Goal: Task Accomplishment & Management: Use online tool/utility

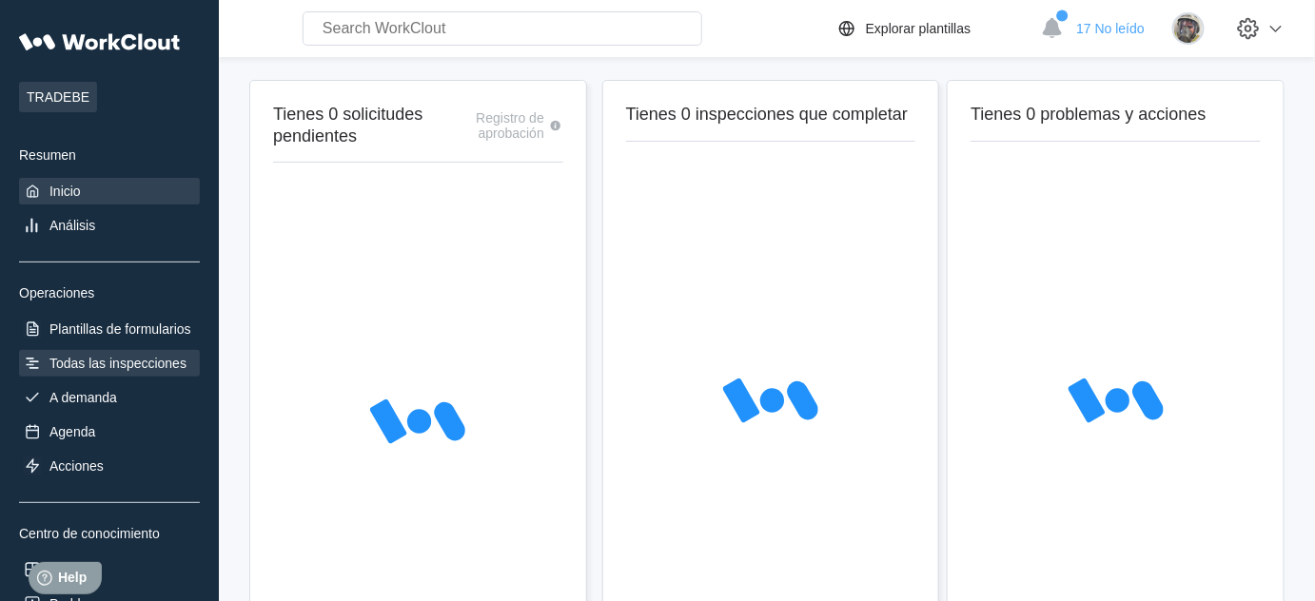
click at [88, 356] on div "Todas las inspecciones" at bounding box center [117, 363] width 137 height 15
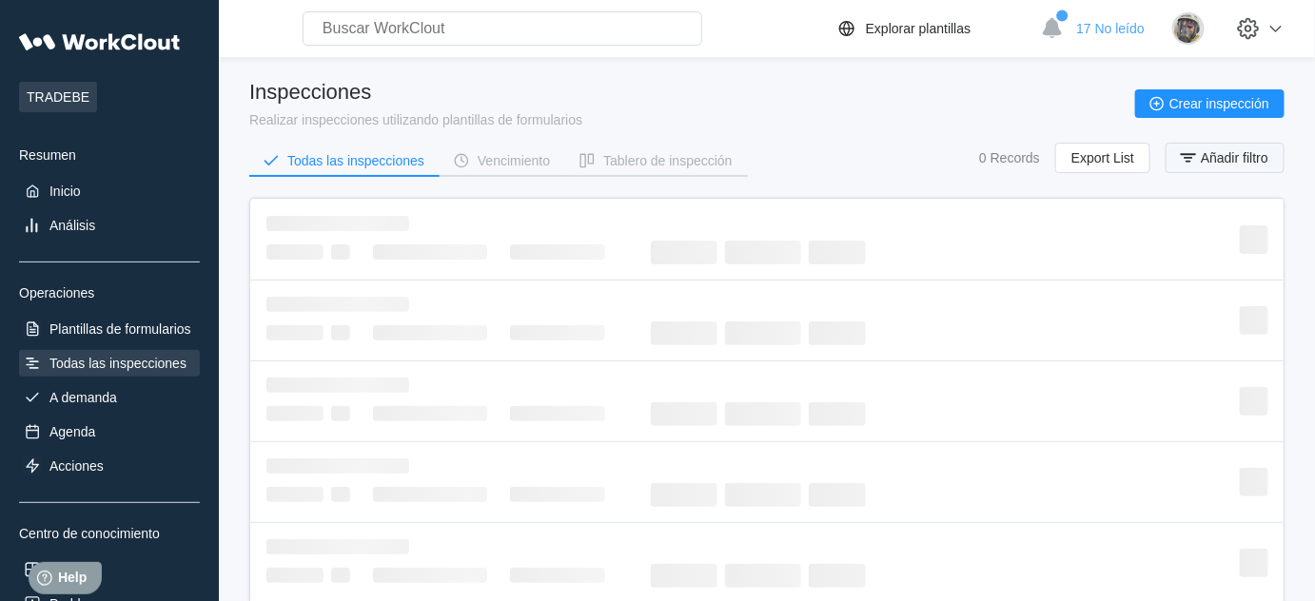
click at [1235, 155] on span "Añadir filtro" at bounding box center [1235, 157] width 68 height 13
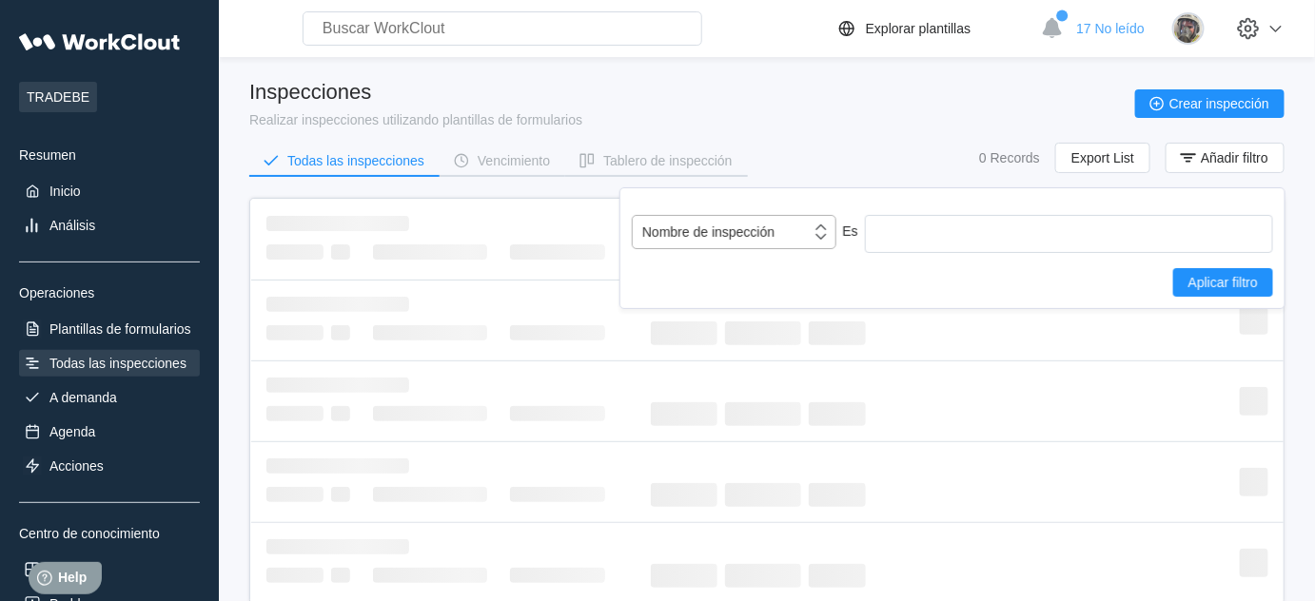
click at [757, 226] on div "Nombre de inspección" at bounding box center [708, 232] width 132 height 15
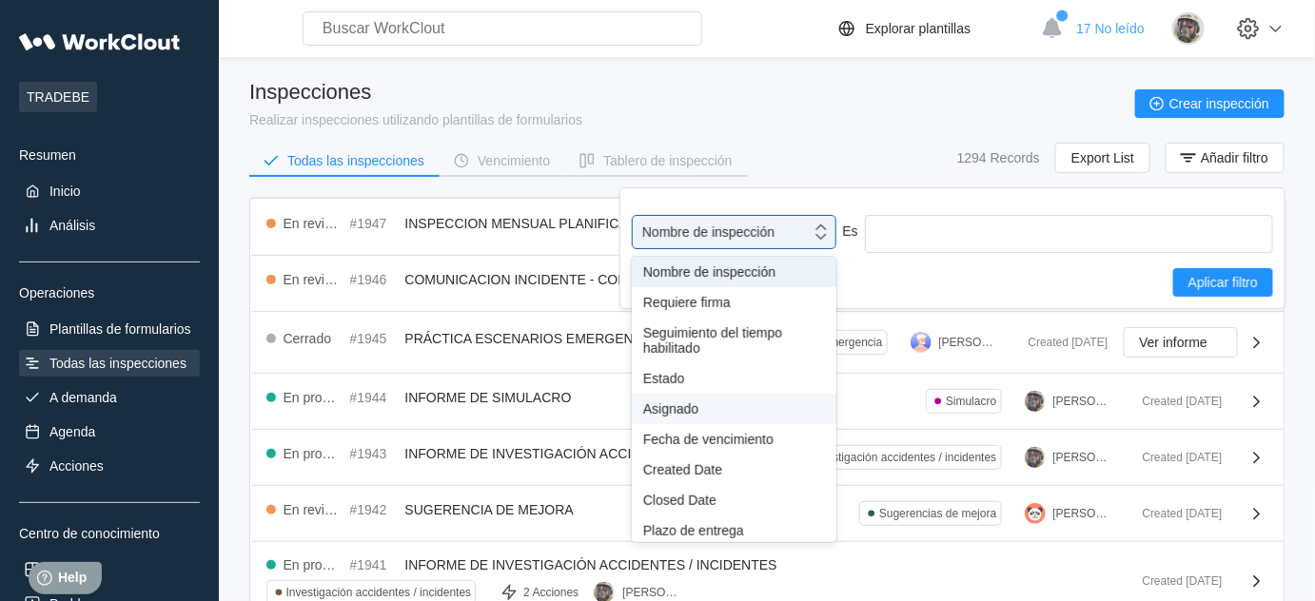
click at [685, 407] on div "Asignado" at bounding box center [734, 409] width 182 height 15
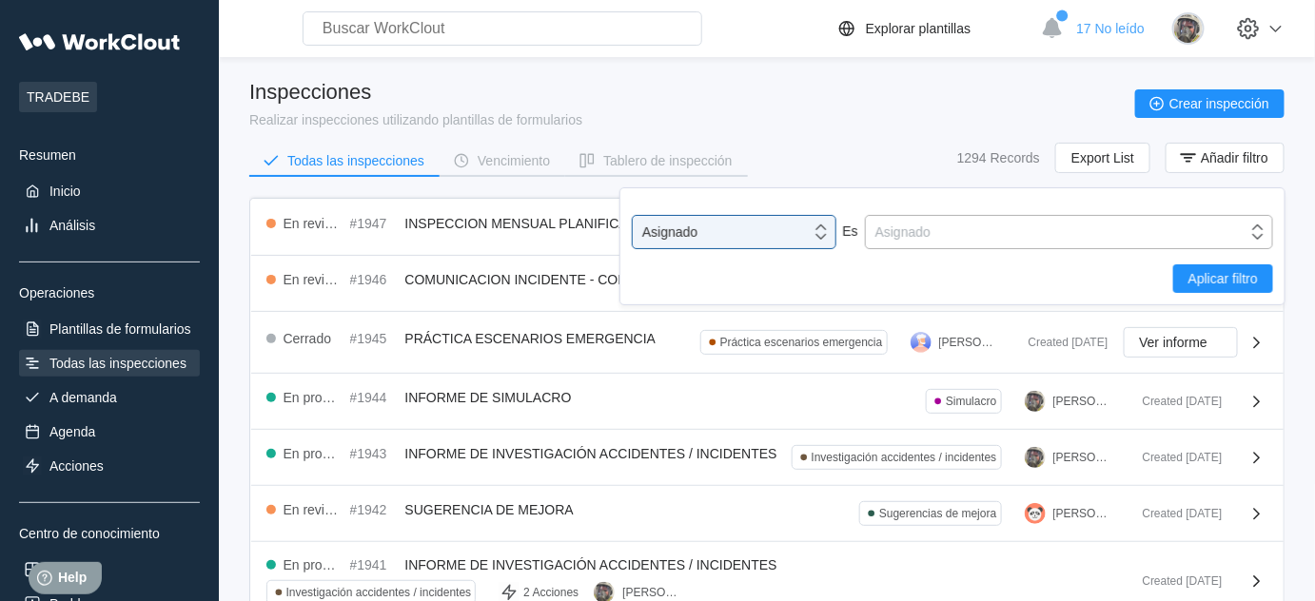
click at [992, 221] on div "Asignado" at bounding box center [1057, 232] width 382 height 27
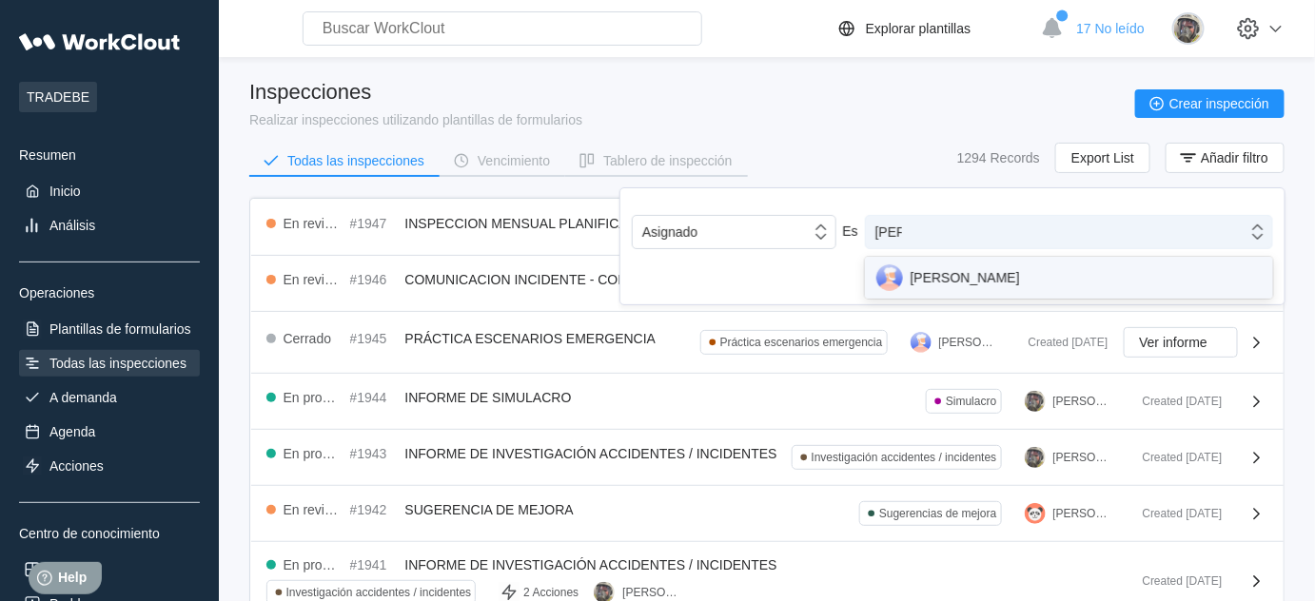
type input "josep"
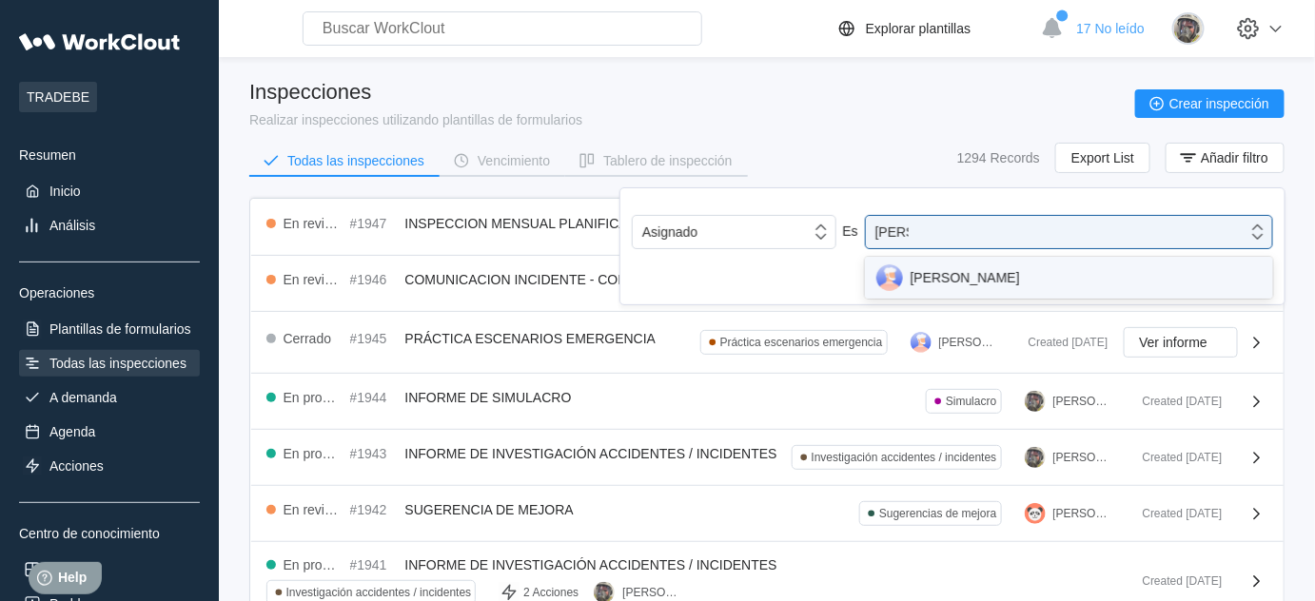
click at [1026, 273] on div "[PERSON_NAME]" at bounding box center [1068, 278] width 385 height 27
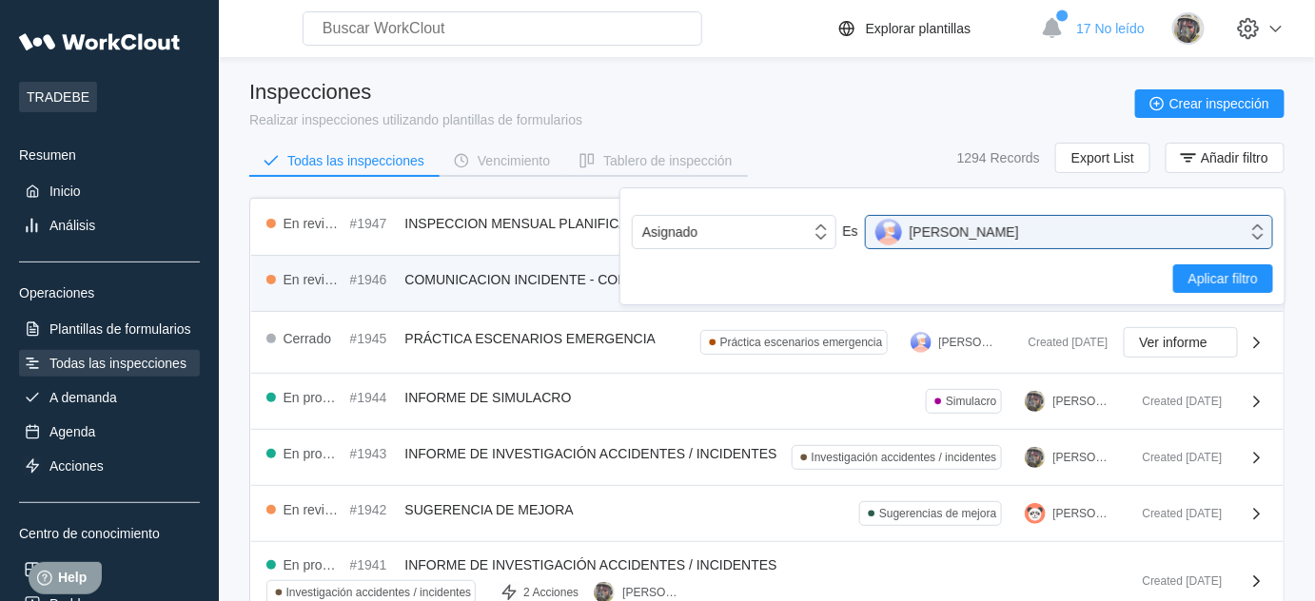
click at [1212, 290] on button "Aplicar filtro" at bounding box center [1223, 279] width 100 height 29
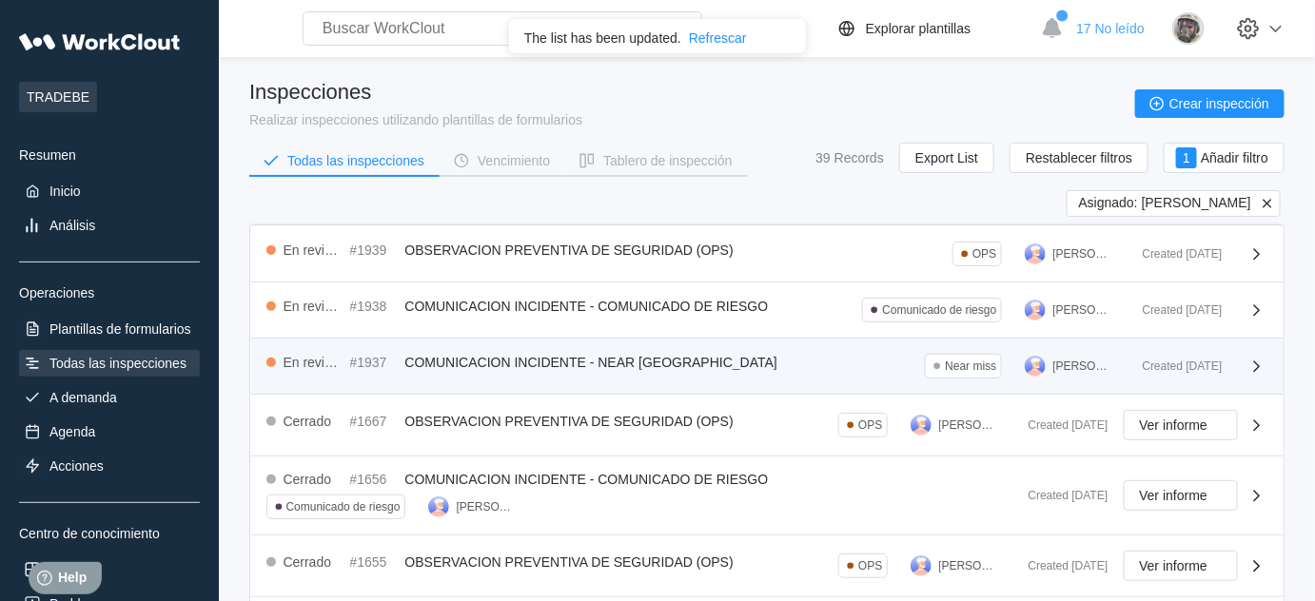
drag, startPoint x: 594, startPoint y: 329, endPoint x: 522, endPoint y: 353, distance: 75.2
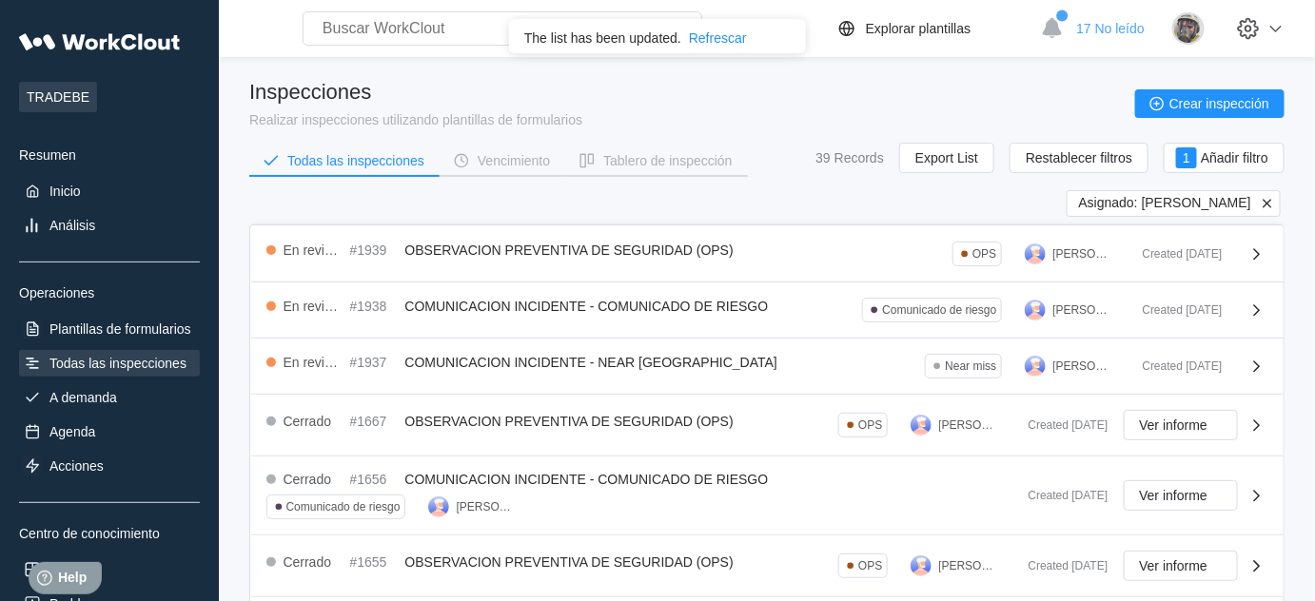
click at [1266, 199] on icon at bounding box center [1267, 203] width 17 height 17
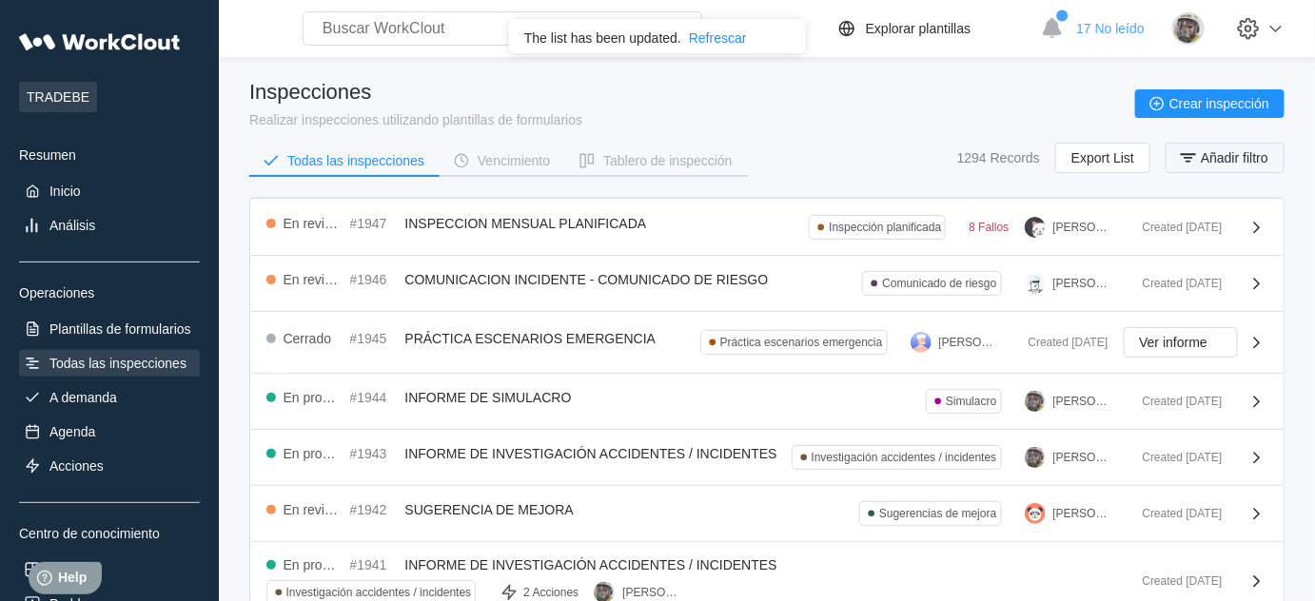
click at [1240, 166] on button "Añadir filtro" at bounding box center [1225, 158] width 119 height 30
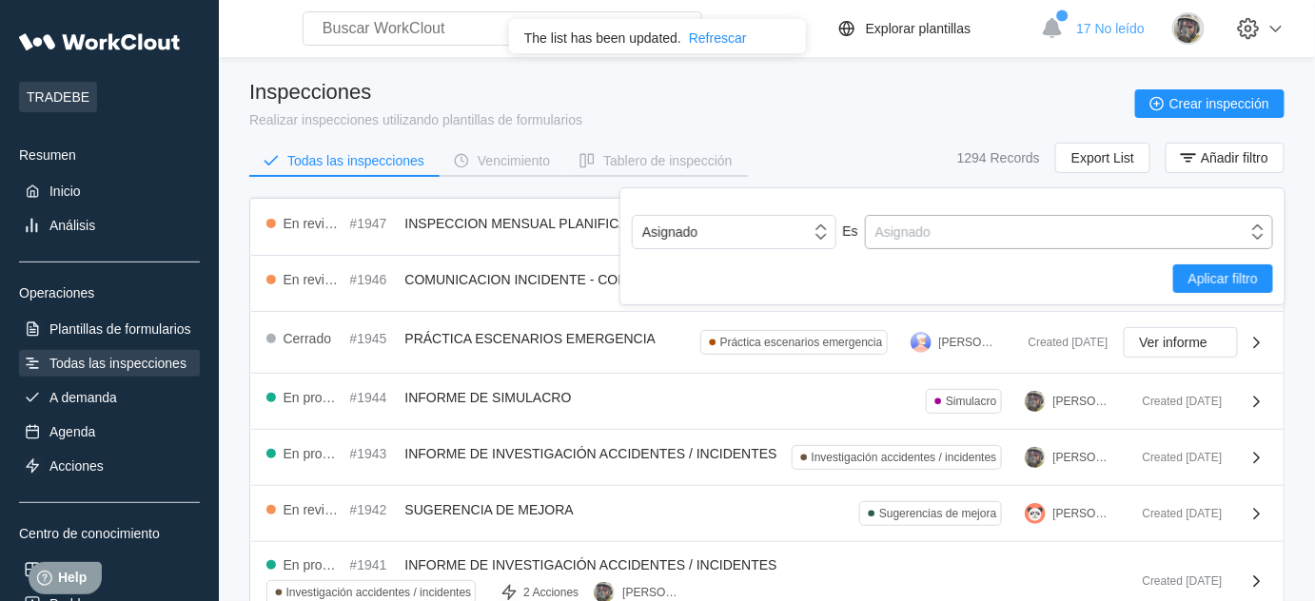
click at [999, 236] on div "Asignado" at bounding box center [1057, 232] width 382 height 27
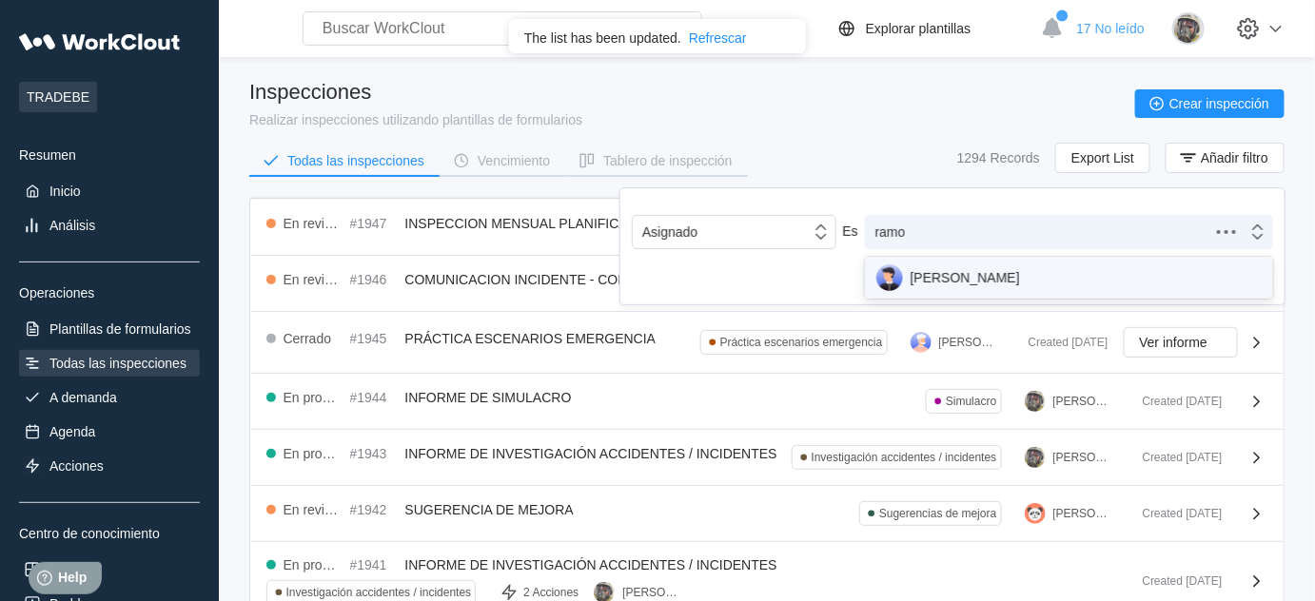
type input "ramon"
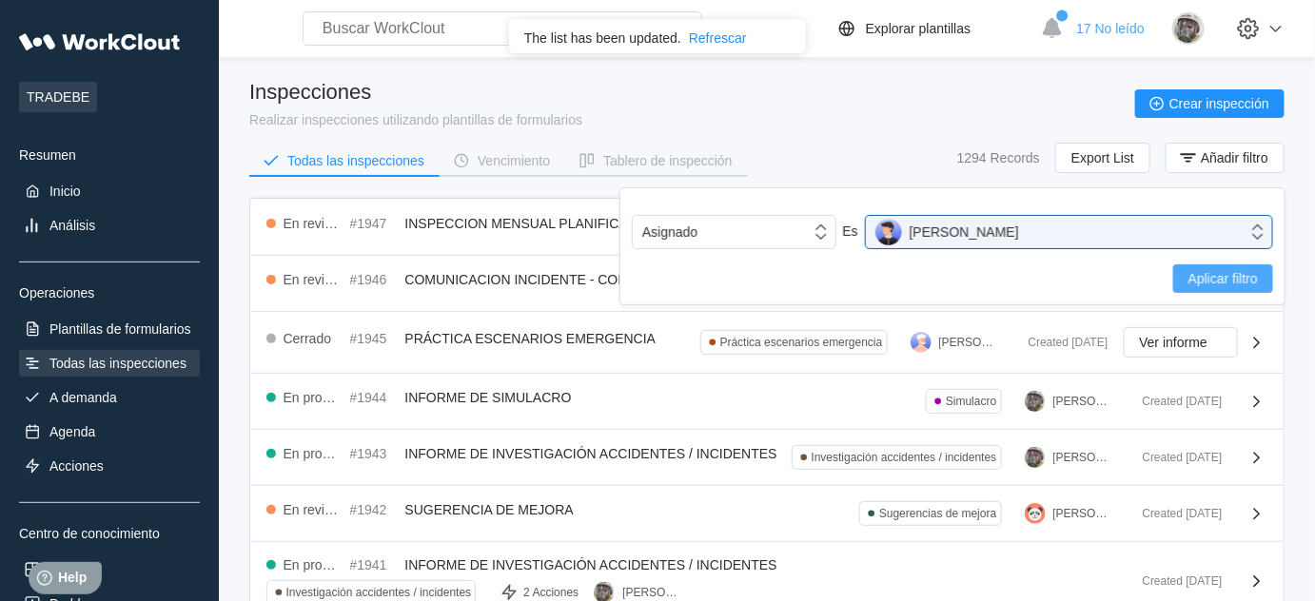
click at [1212, 285] on button "Aplicar filtro" at bounding box center [1223, 279] width 100 height 29
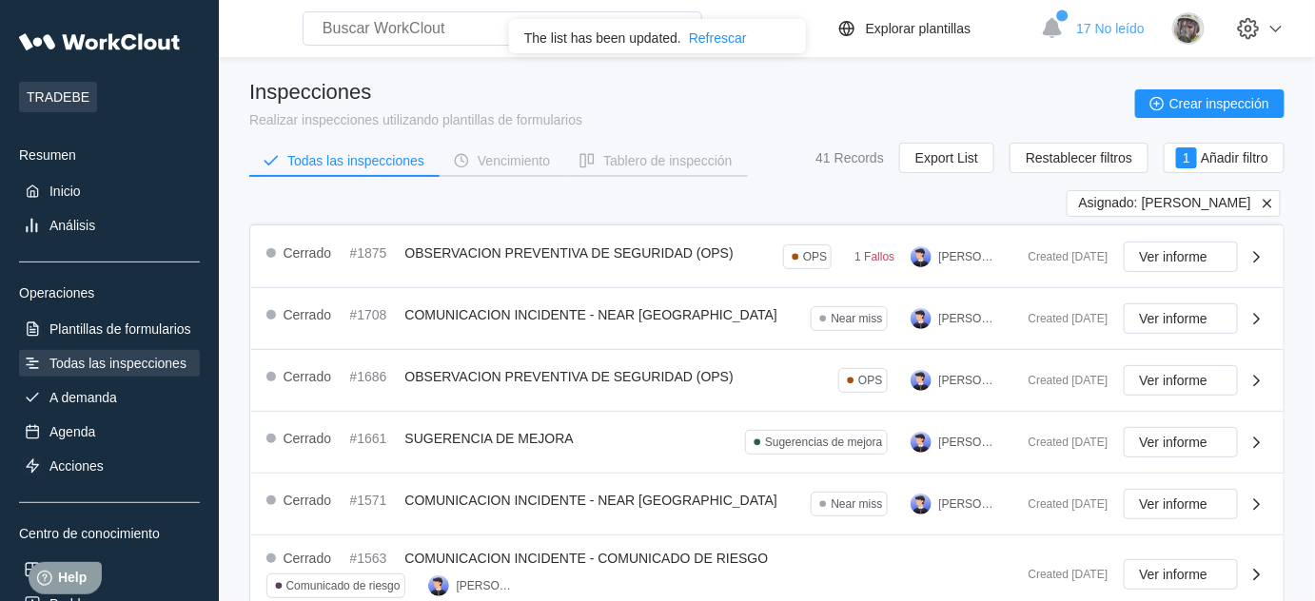
click at [1269, 201] on icon at bounding box center [1267, 203] width 9 height 9
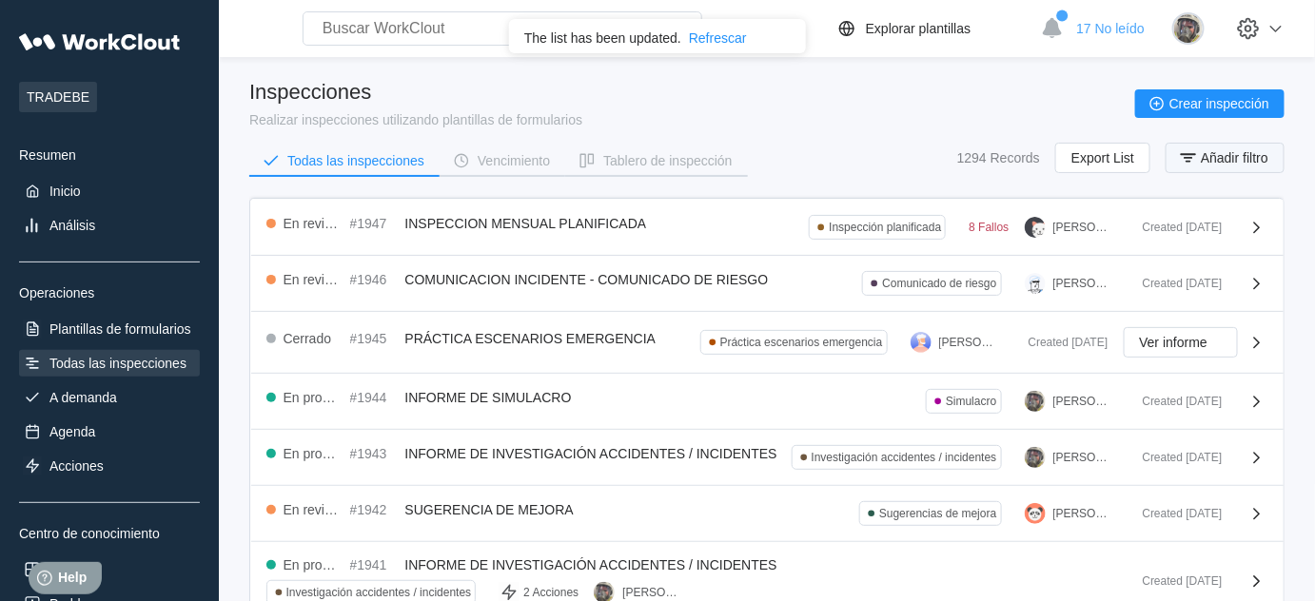
click at [1250, 159] on span "Añadir filtro" at bounding box center [1235, 157] width 68 height 13
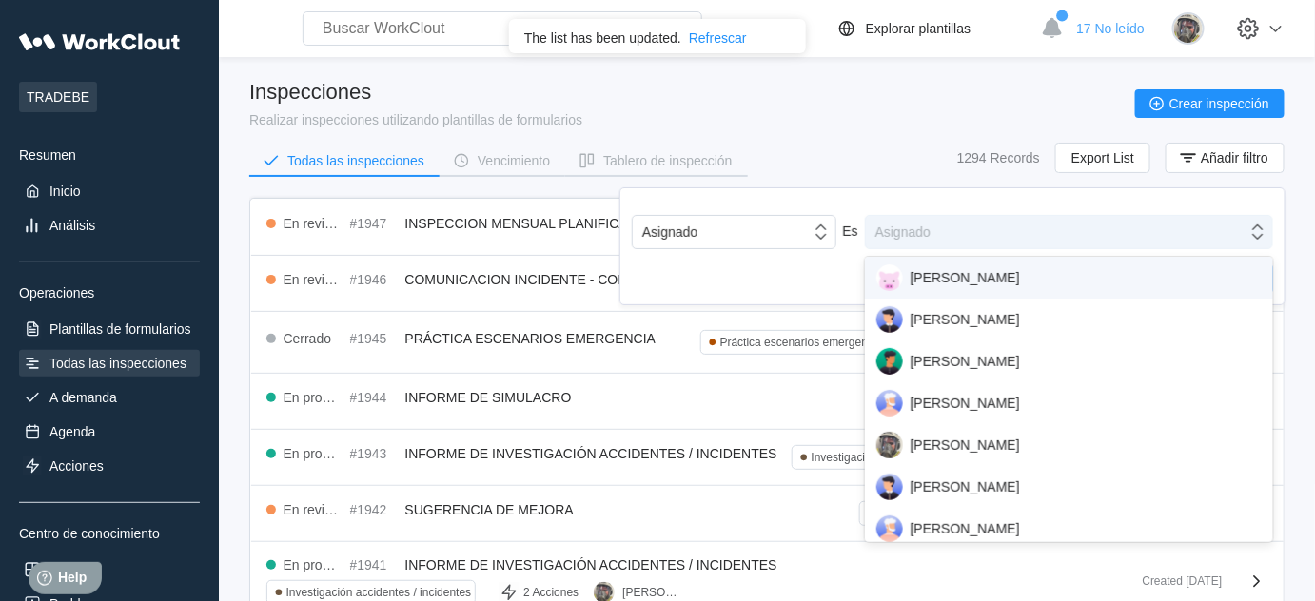
click at [1111, 230] on div "Asignado" at bounding box center [1057, 232] width 382 height 27
type input "jona"
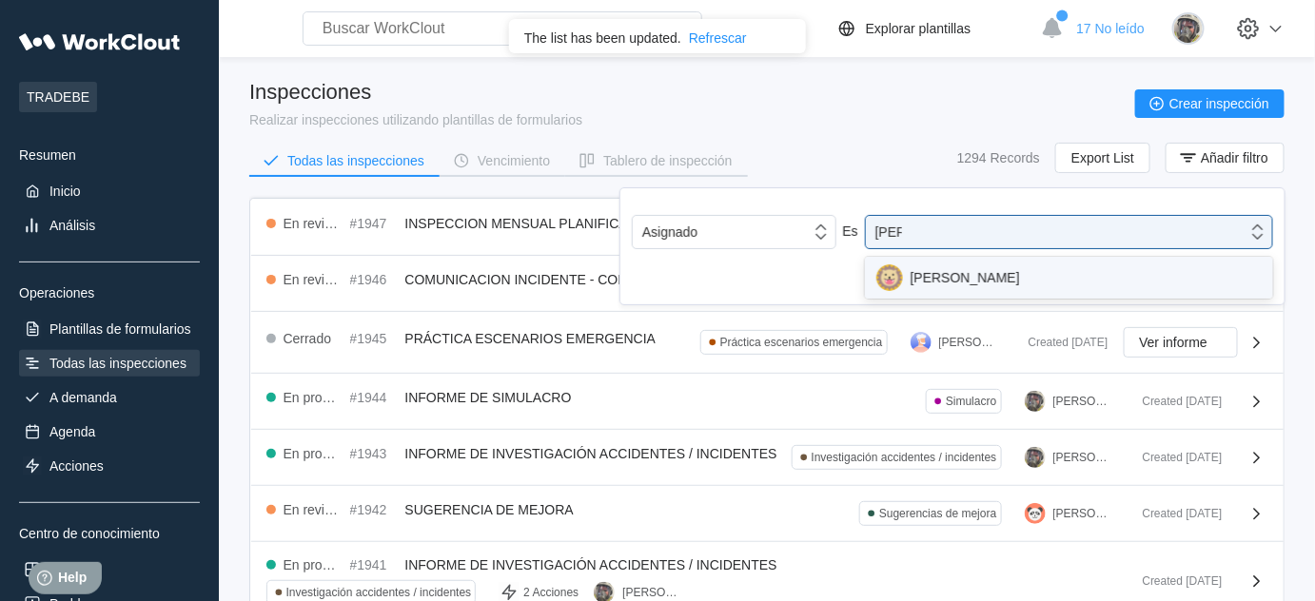
click at [1099, 273] on div "JONATHAN JORDAN" at bounding box center [1068, 278] width 385 height 27
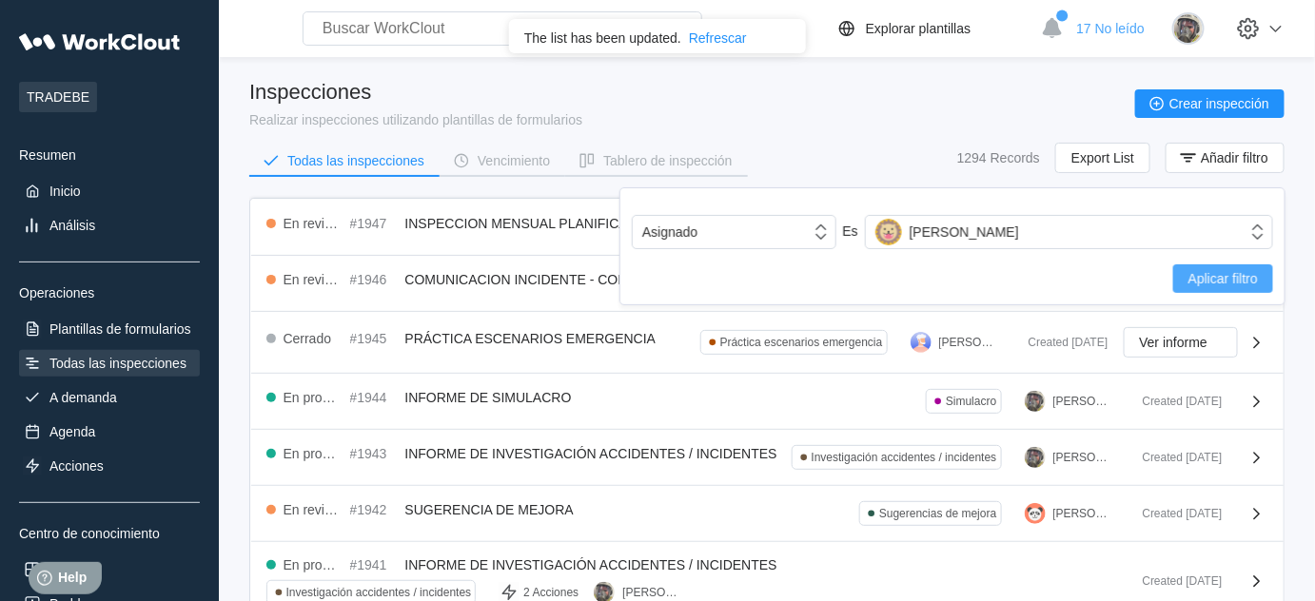
click at [1200, 277] on span "Aplicar filtro" at bounding box center [1223, 278] width 69 height 13
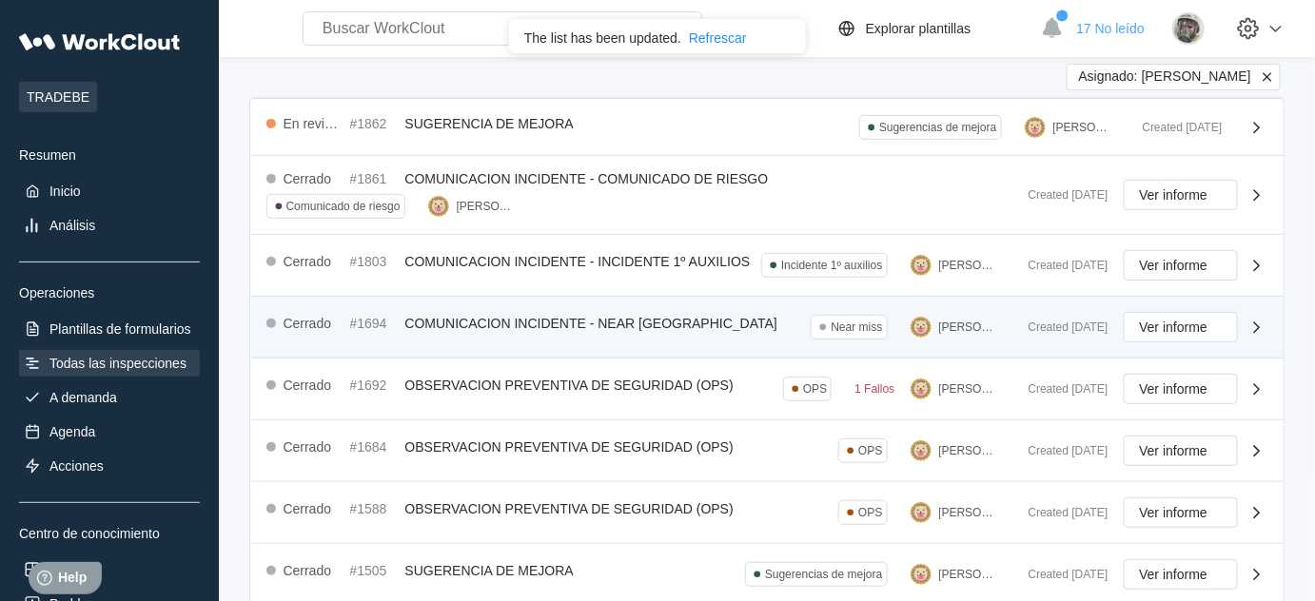
scroll to position [86, 0]
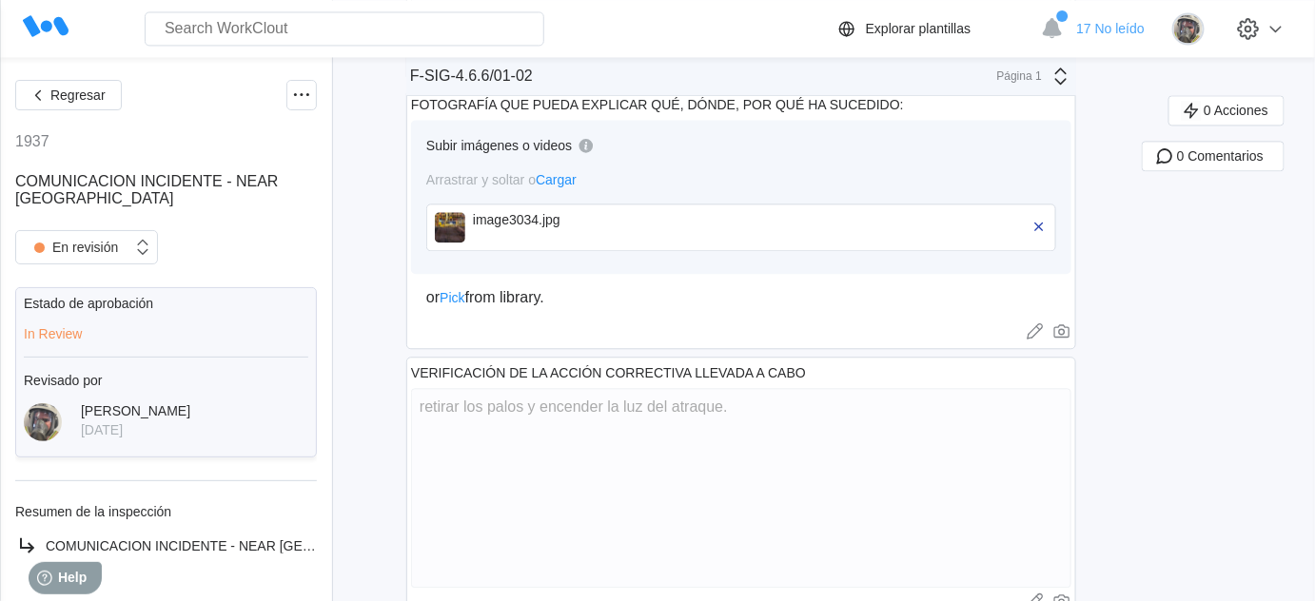
scroll to position [1384, 0]
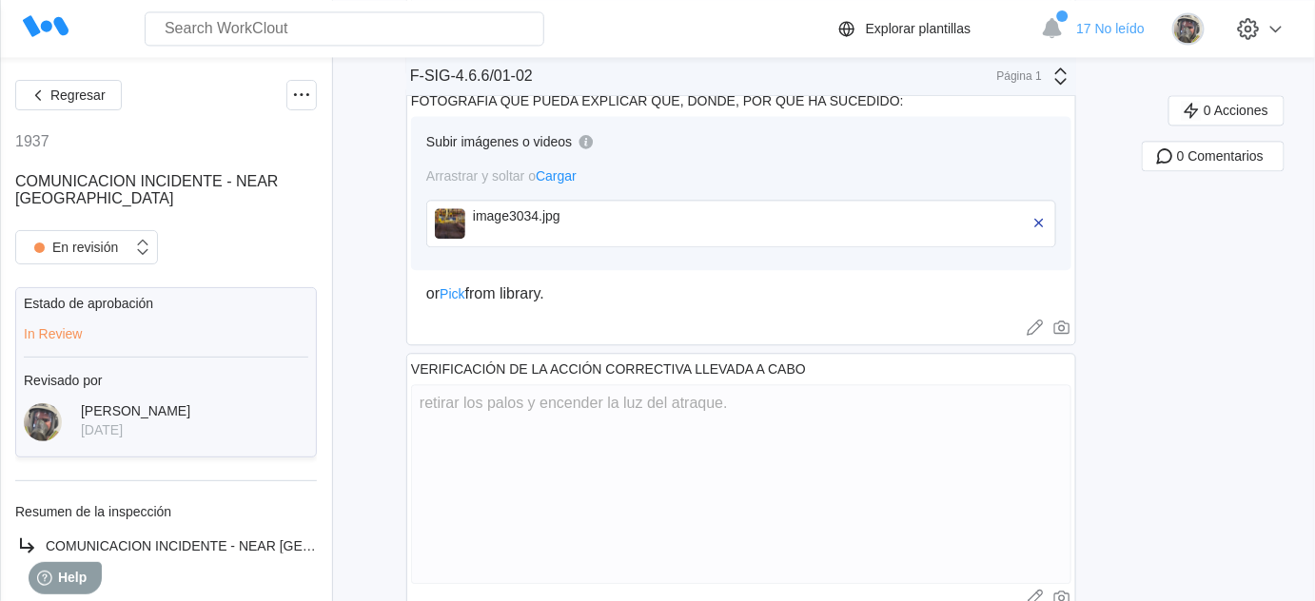
click at [454, 214] on img at bounding box center [450, 223] width 30 height 30
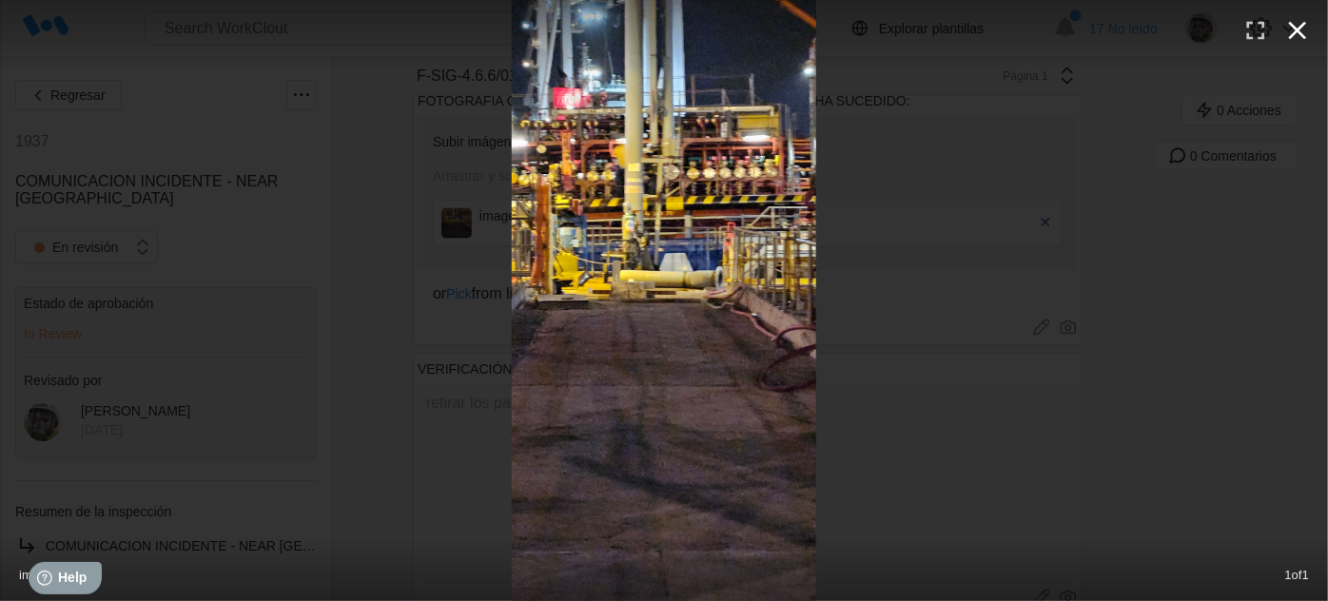
click at [1298, 29] on icon "button" at bounding box center [1298, 31] width 18 height 18
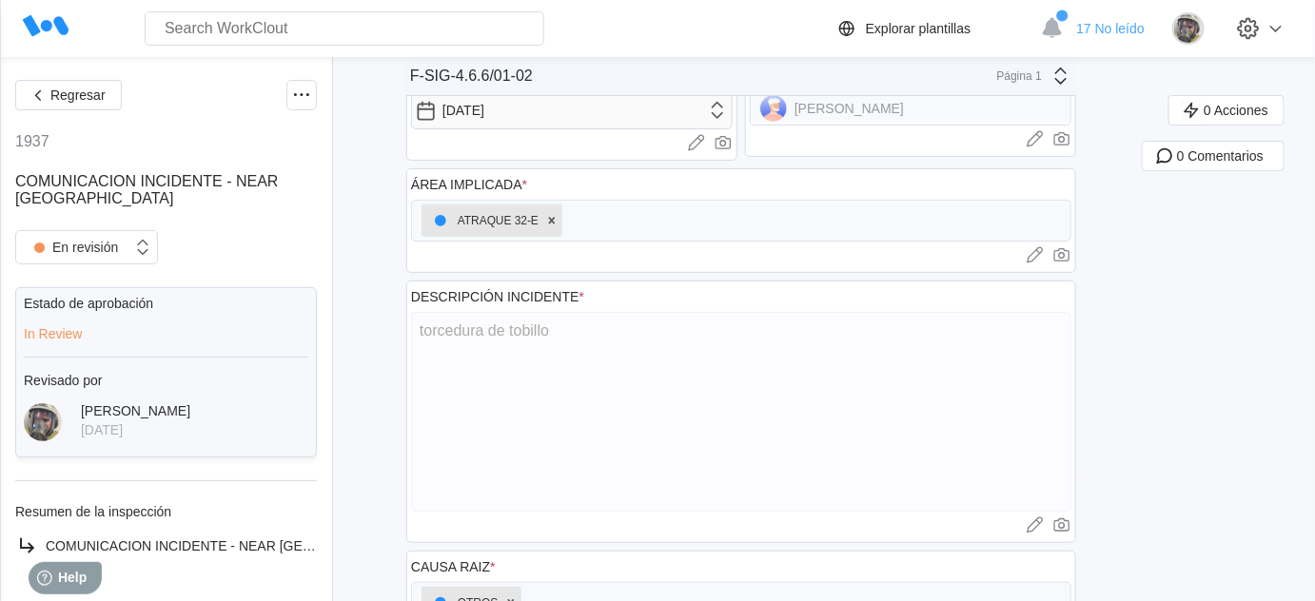
scroll to position [0, 0]
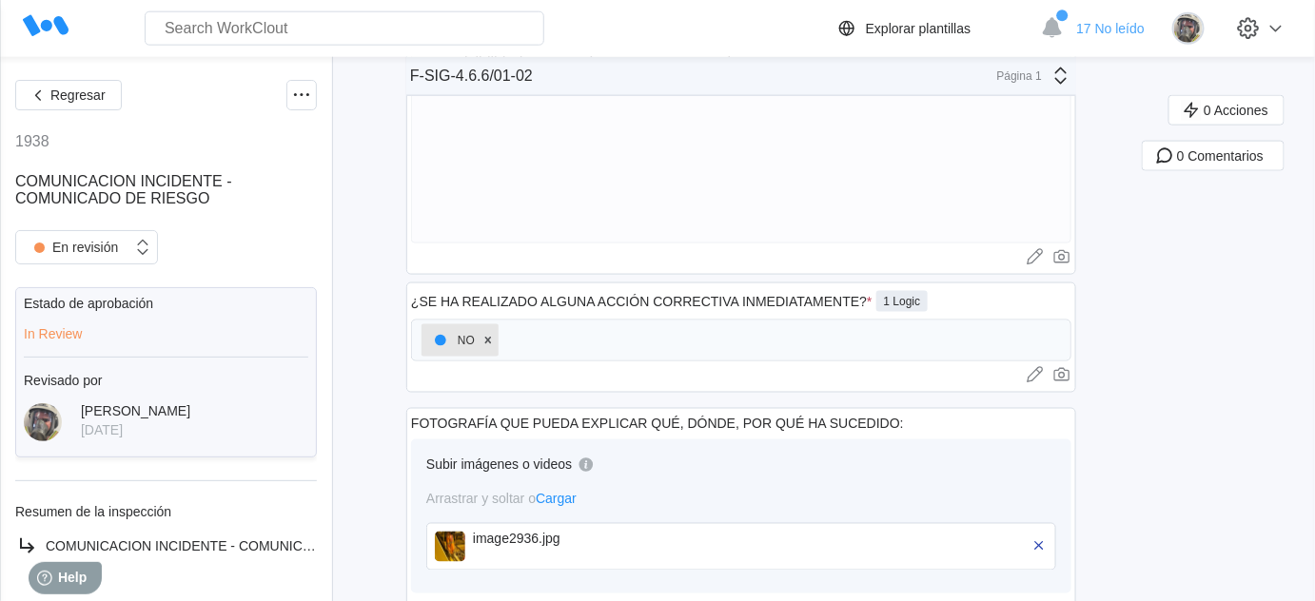
scroll to position [865, 0]
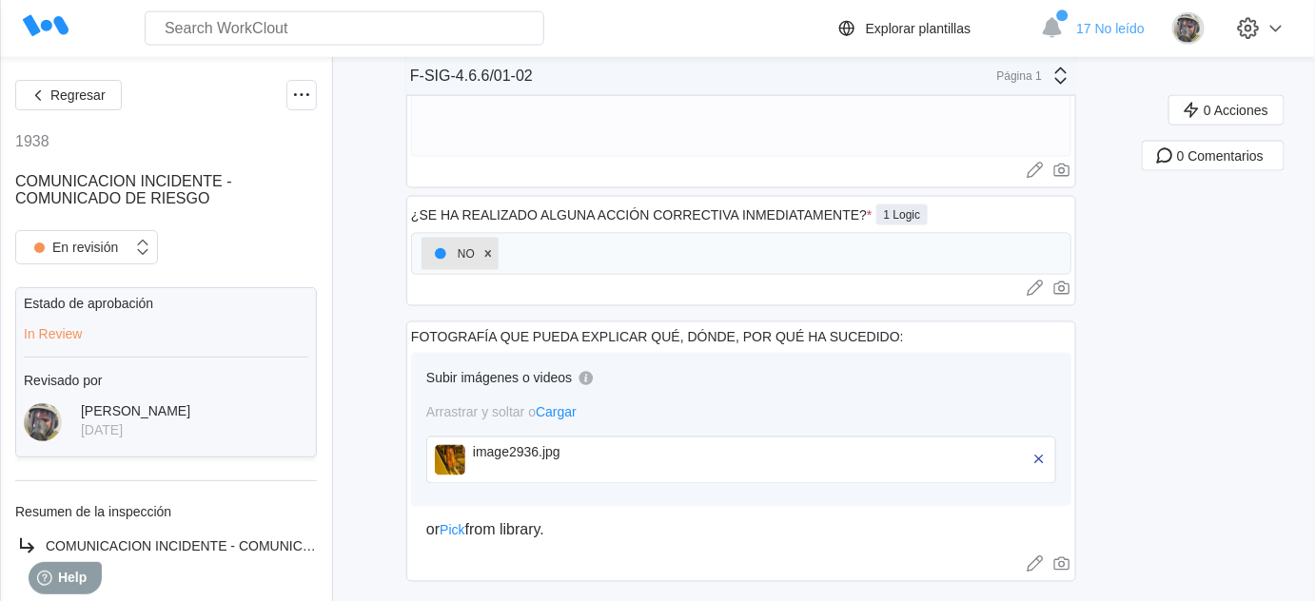
click at [458, 460] on img at bounding box center [450, 460] width 30 height 30
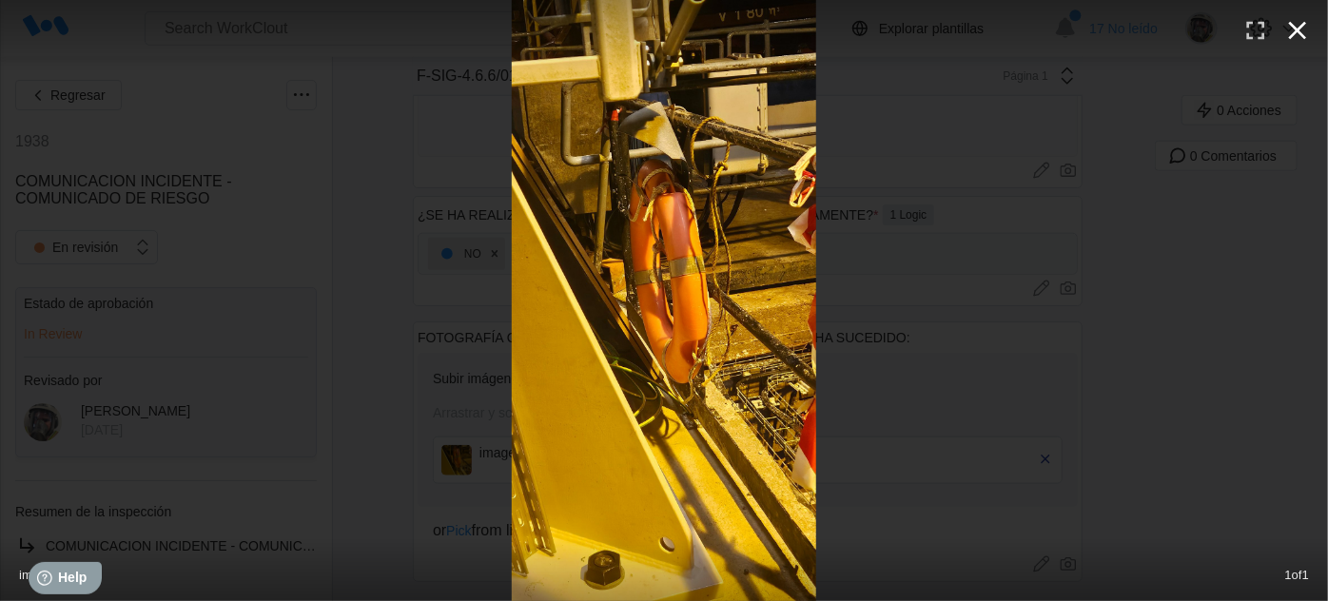
click at [1299, 29] on icon "button" at bounding box center [1298, 31] width 18 height 18
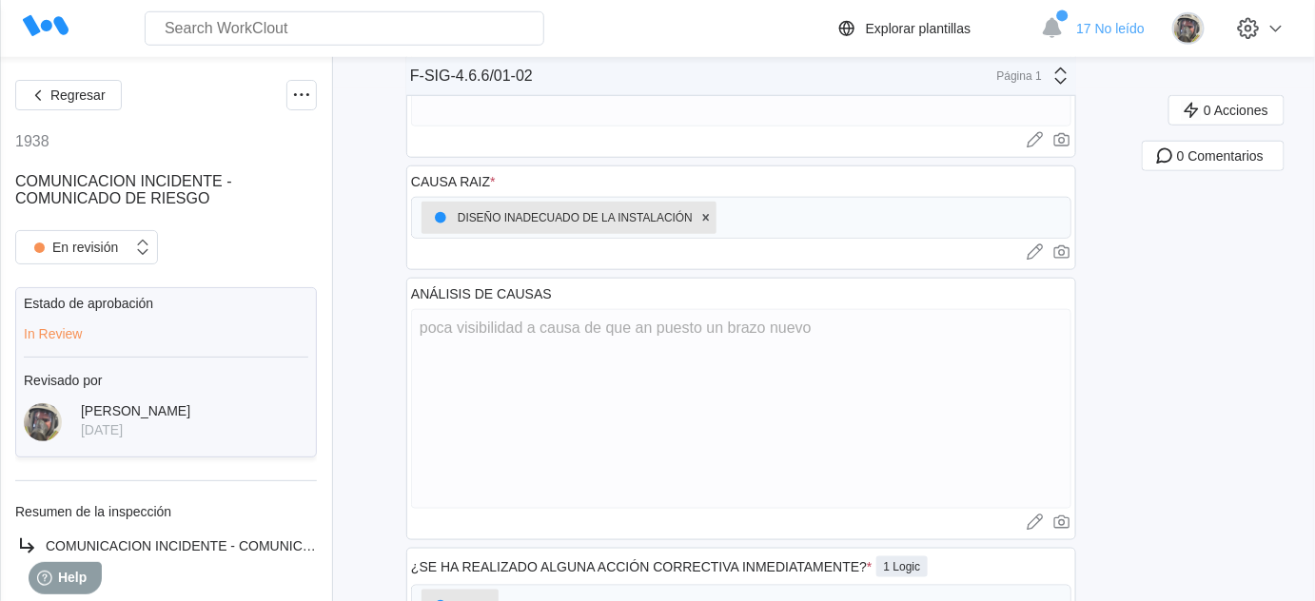
scroll to position [442, 0]
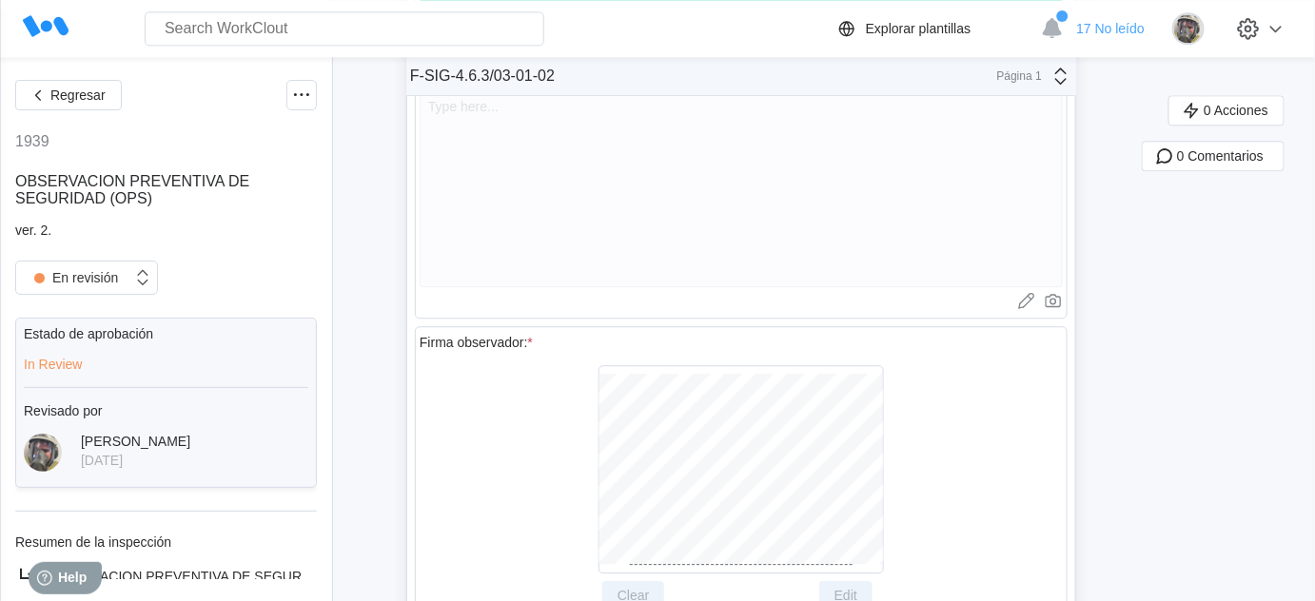
scroll to position [6383, 0]
